Goal: Information Seeking & Learning: Find specific fact

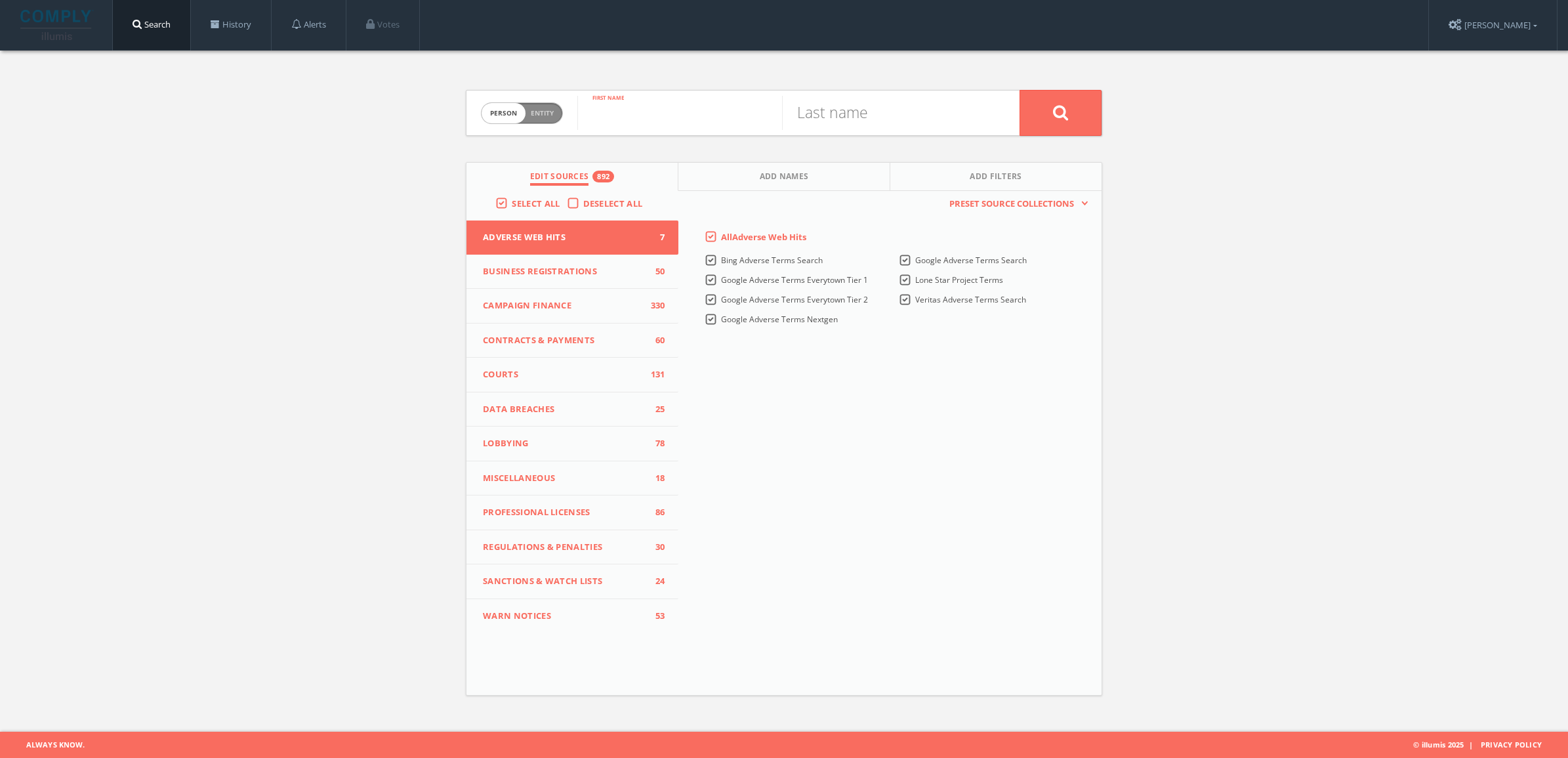
click at [635, 115] on input "text" at bounding box center [679, 112] width 204 height 34
type input "[PERSON_NAME]"
click at [1050, 99] on button at bounding box center [1060, 113] width 82 height 46
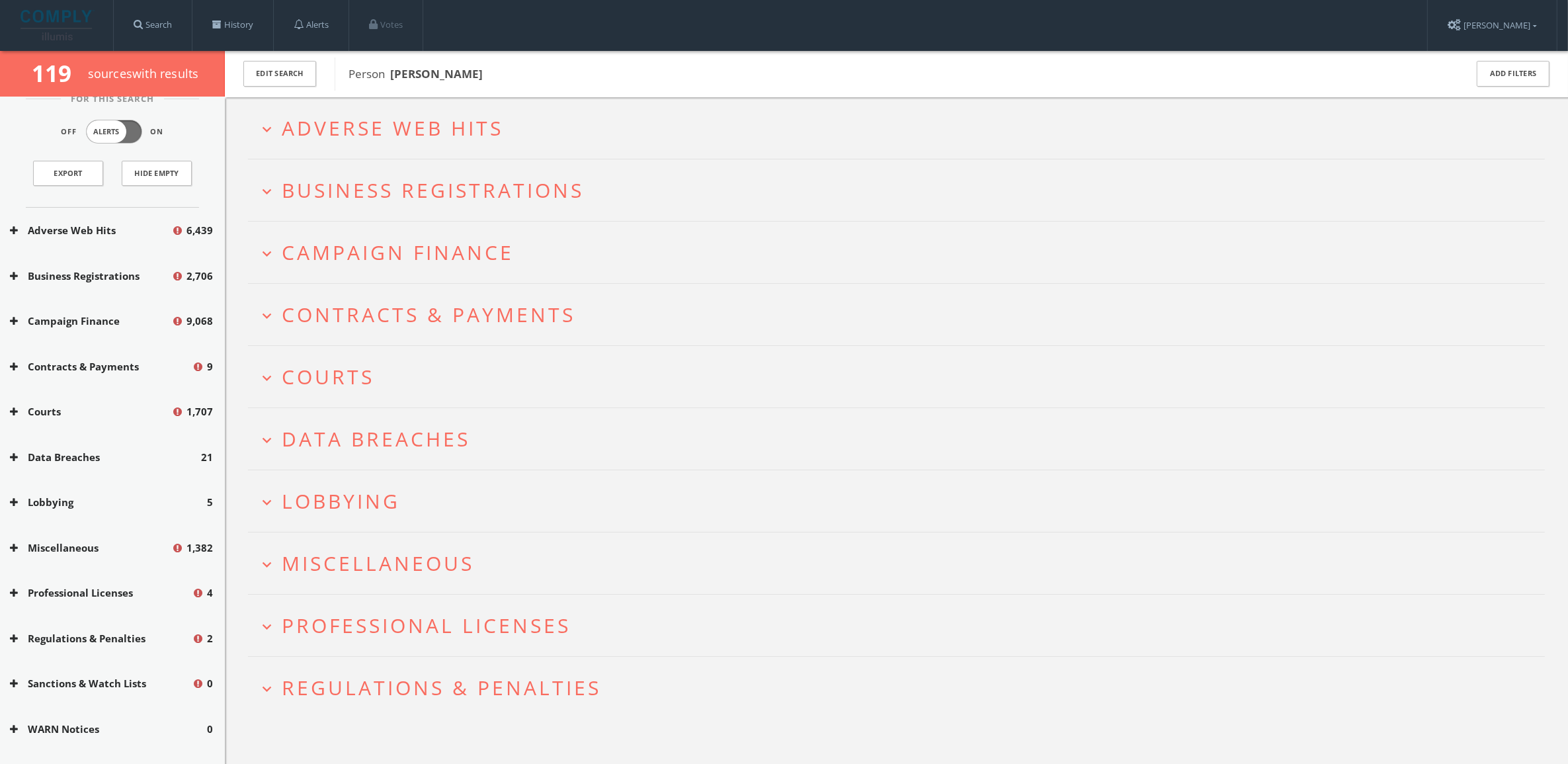
click at [10, 548] on icon at bounding box center [14, 548] width 8 height 10
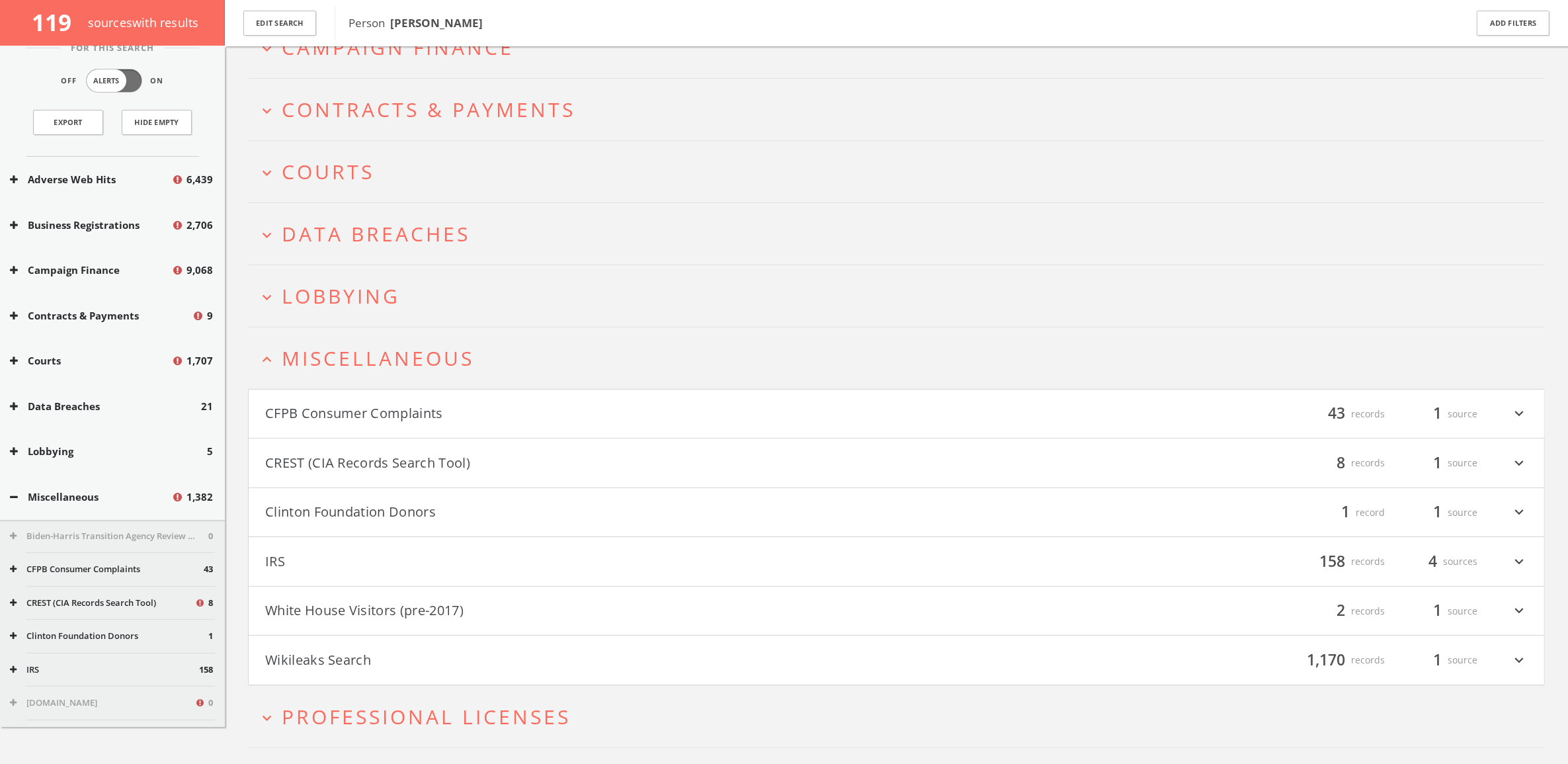
scroll to position [306, 0]
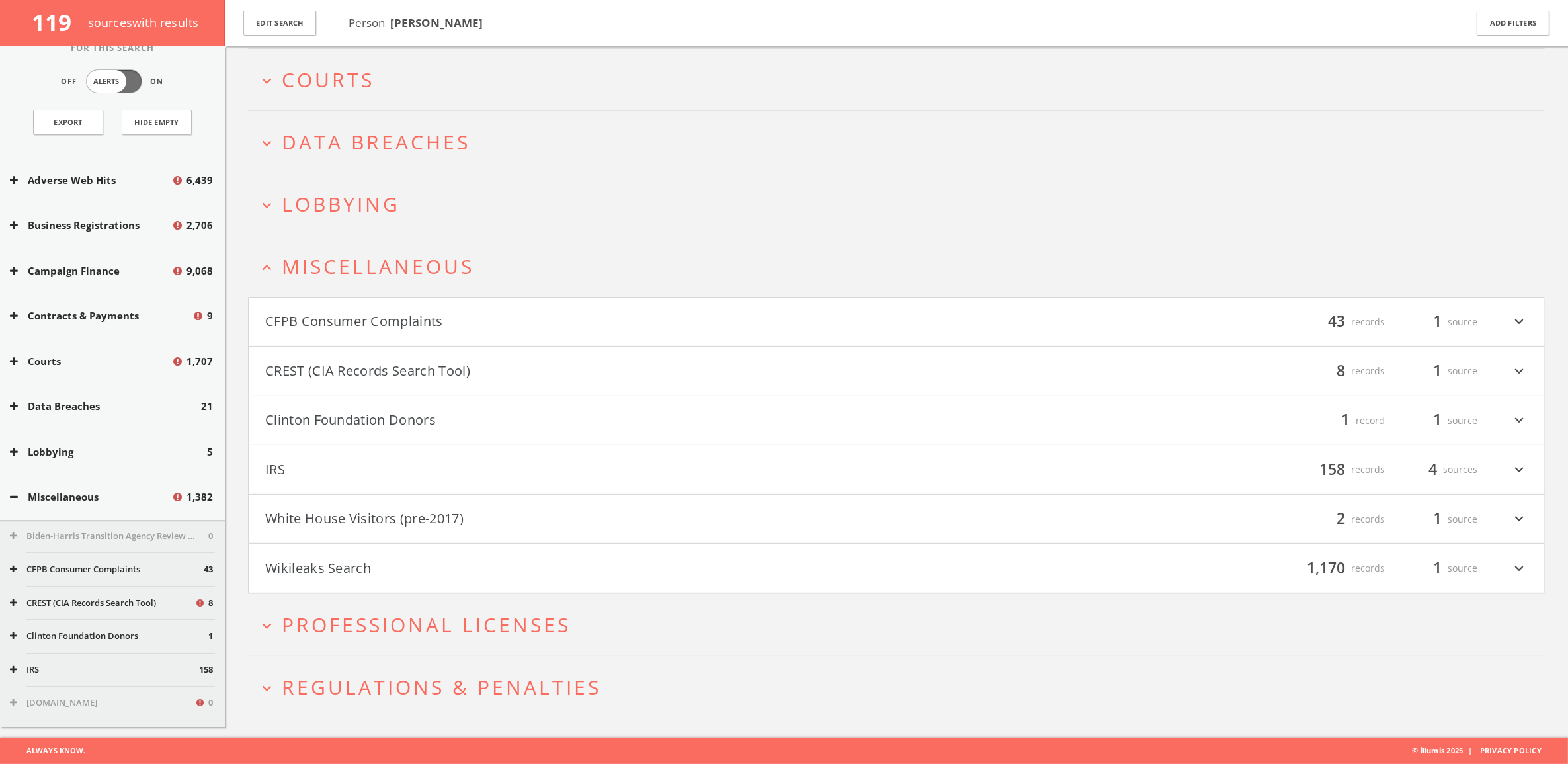
click at [326, 415] on button "Clinton Foundation Donors" at bounding box center [580, 420] width 631 height 22
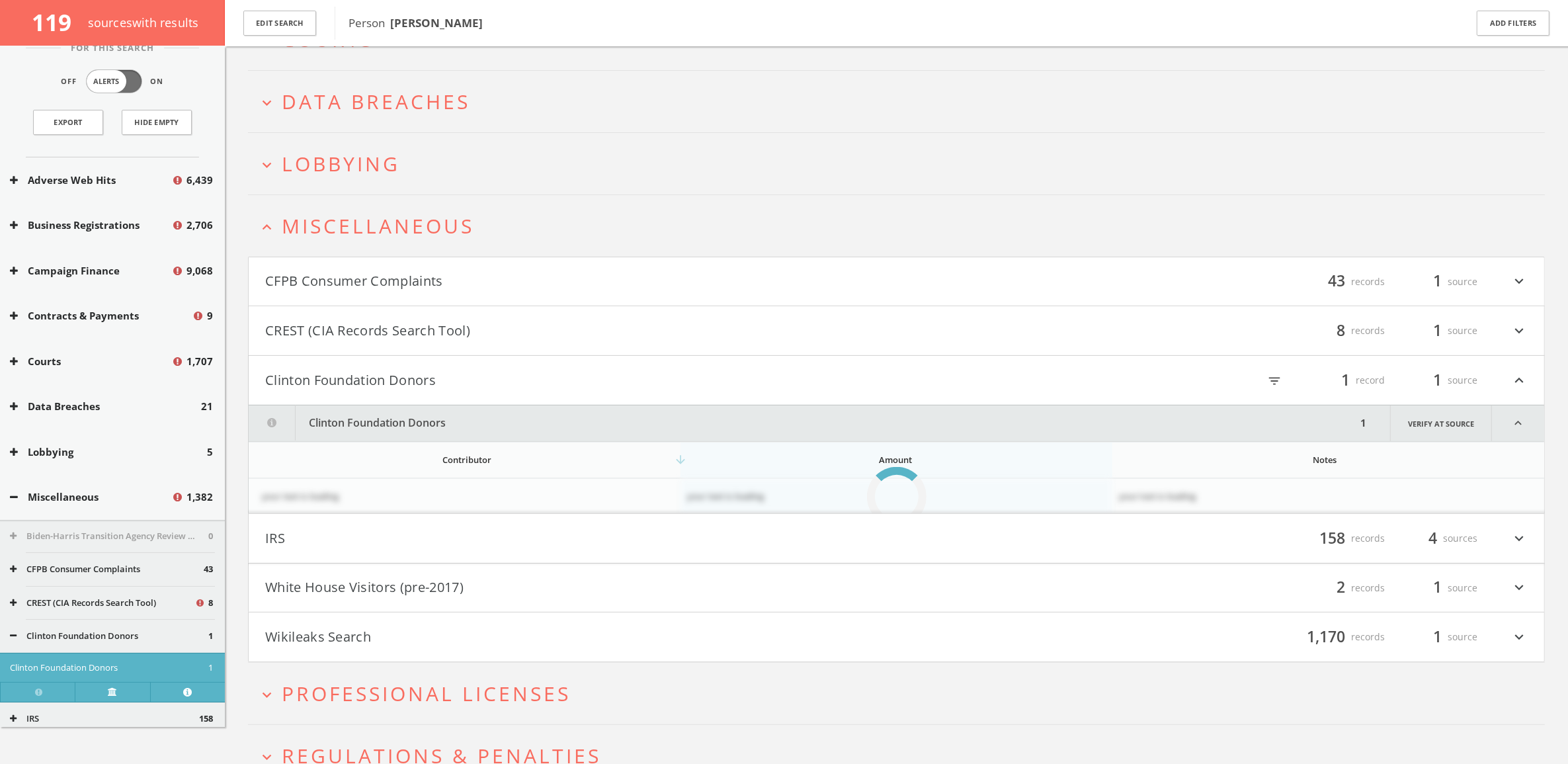
scroll to position [415, 0]
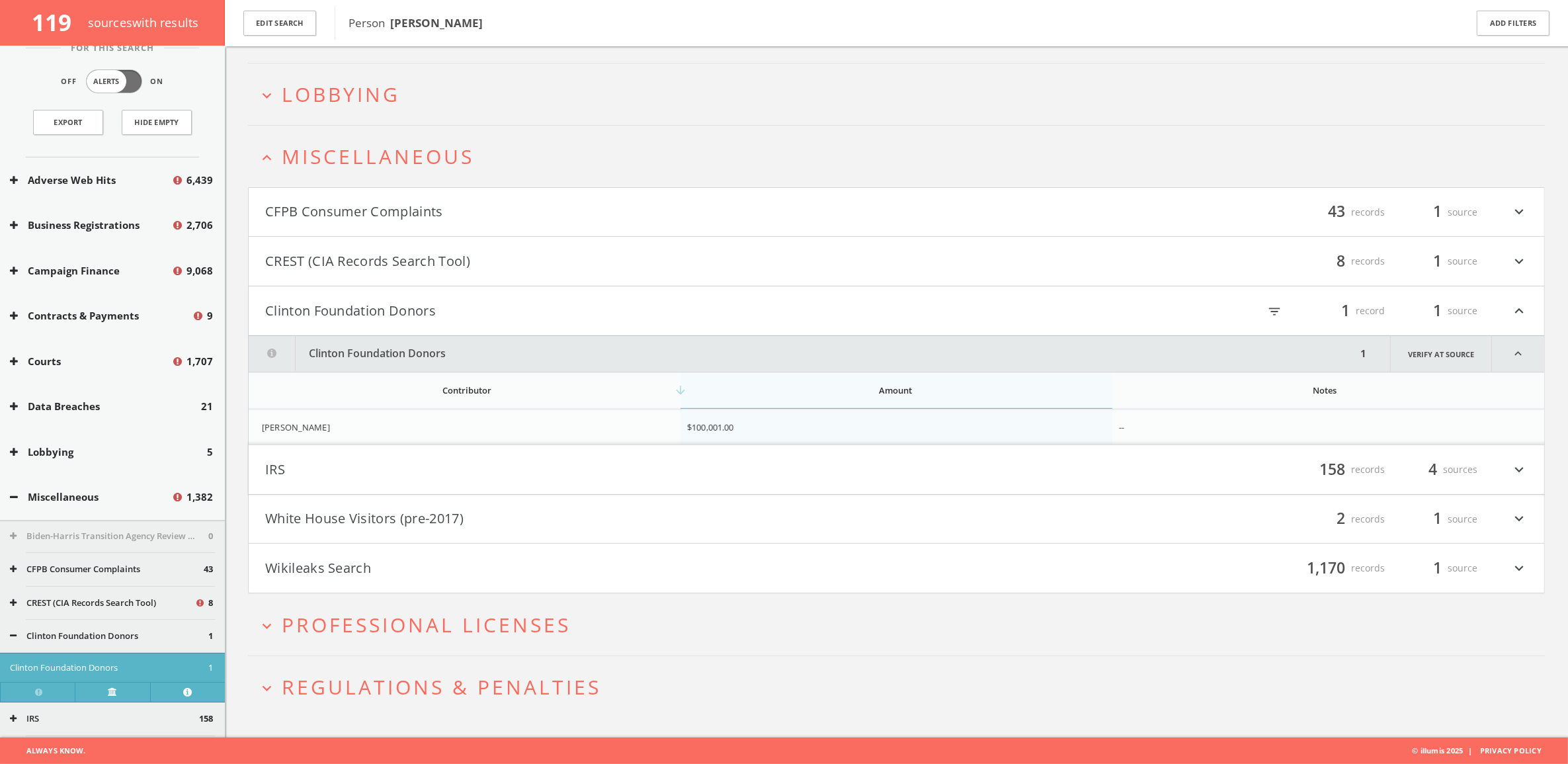
click at [292, 255] on button "CREST (CIA Records Search Tool)" at bounding box center [580, 261] width 631 height 22
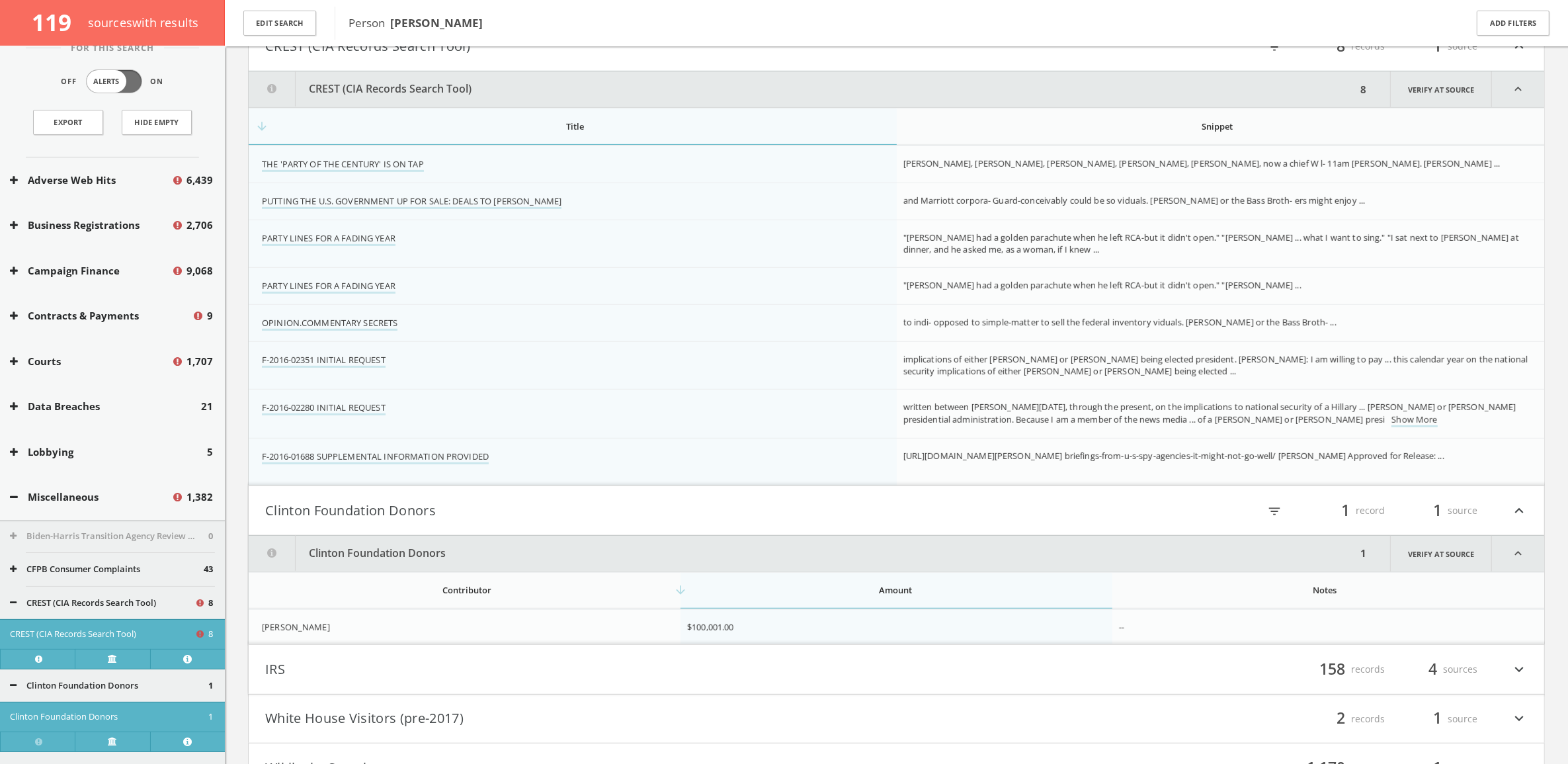
scroll to position [653, 0]
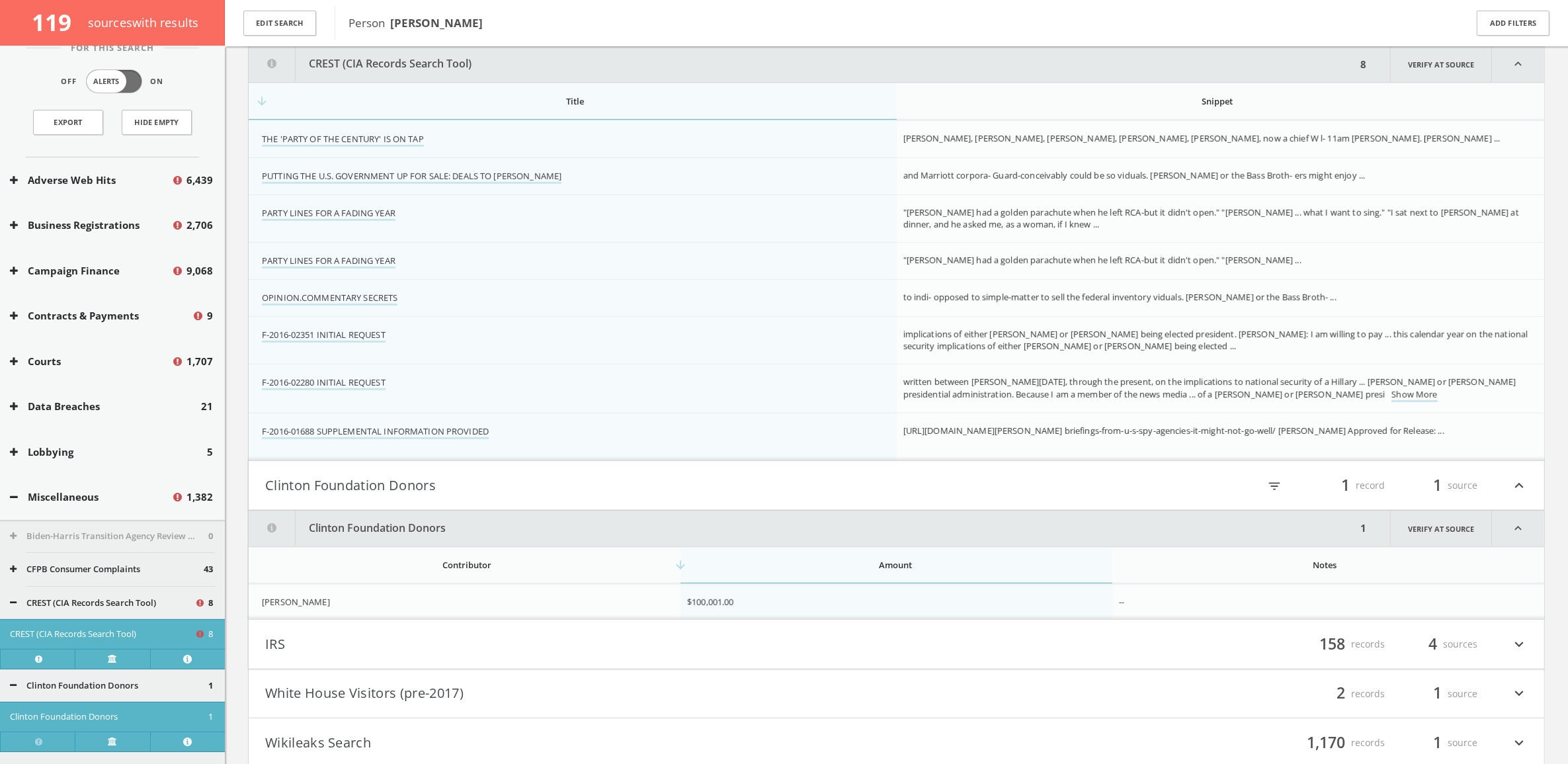
click at [115, 311] on button "Contracts & Payments" at bounding box center [100, 315] width 181 height 15
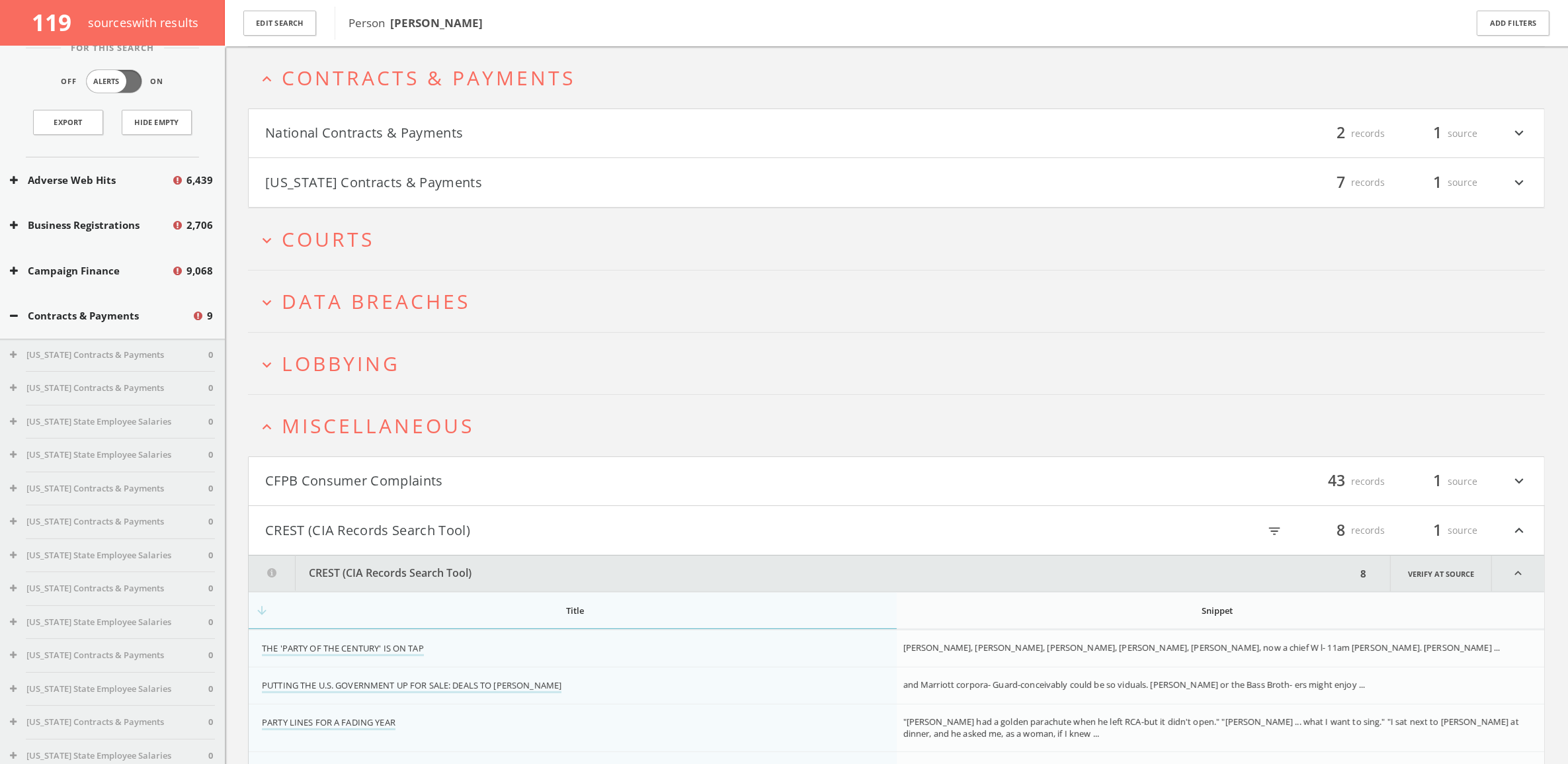
scroll to position [244, 0]
click at [354, 473] on button "CFPB Consumer Complaints" at bounding box center [580, 480] width 631 height 22
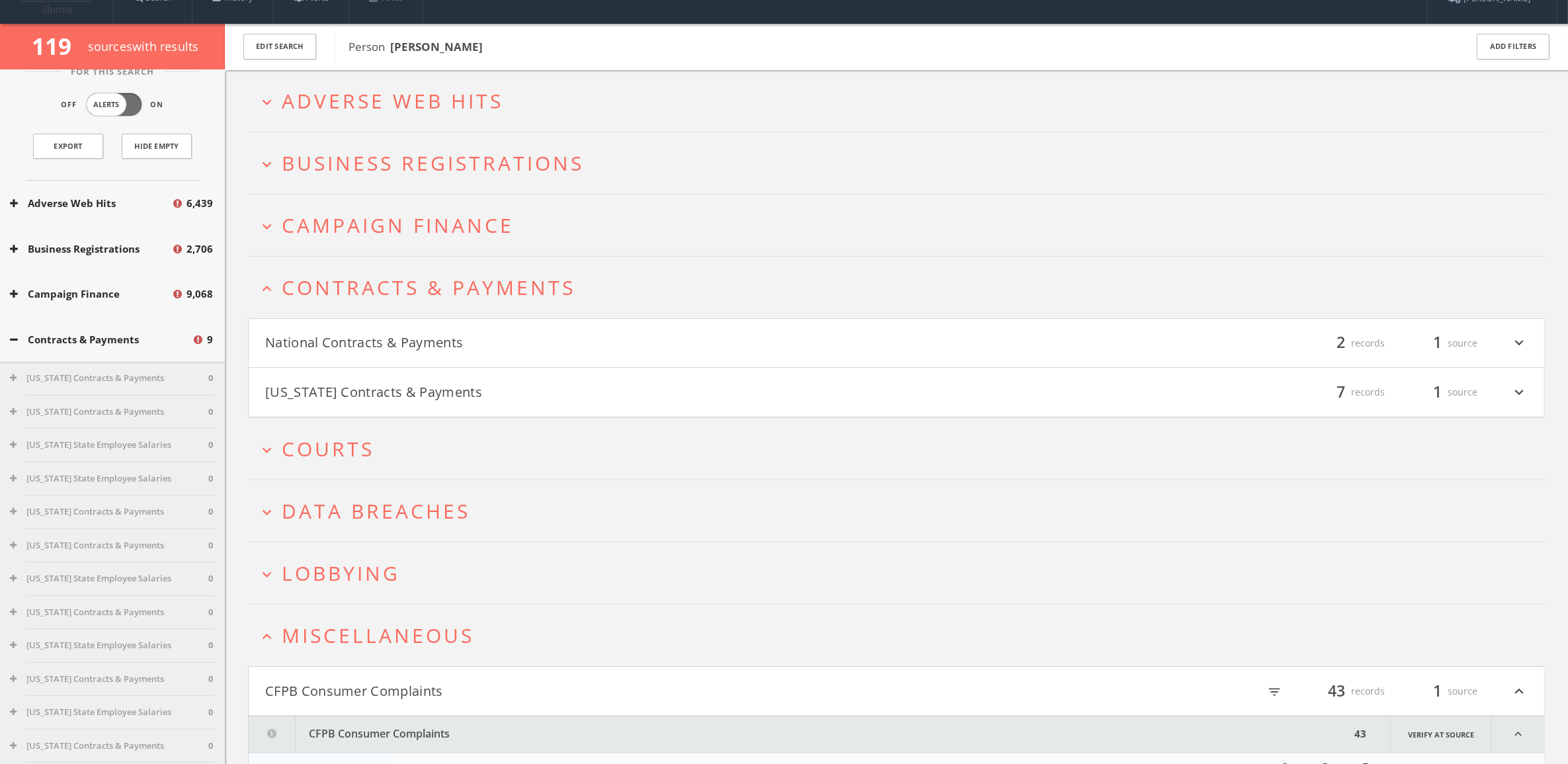
scroll to position [0, 0]
